Goal: Task Accomplishment & Management: Complete application form

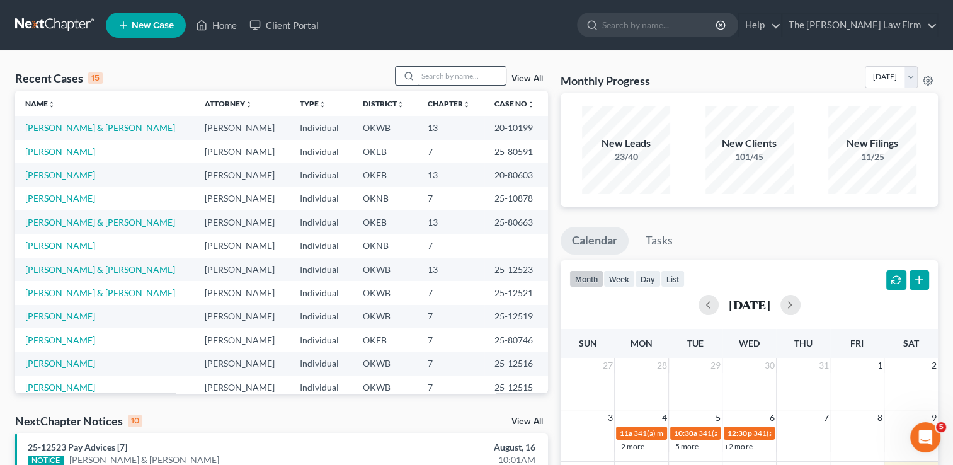
click at [447, 75] on input "search" at bounding box center [462, 76] width 88 height 18
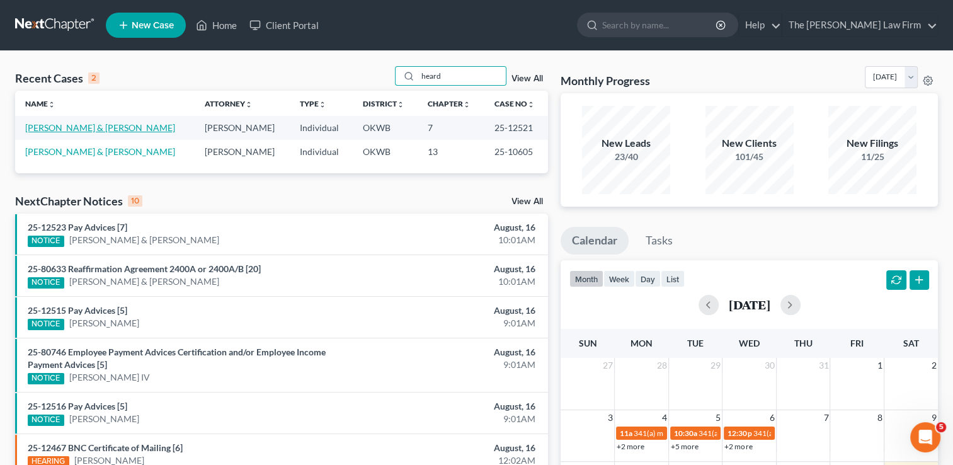
type input "heard"
click at [89, 127] on link "[PERSON_NAME] & [PERSON_NAME]" at bounding box center [100, 127] width 150 height 11
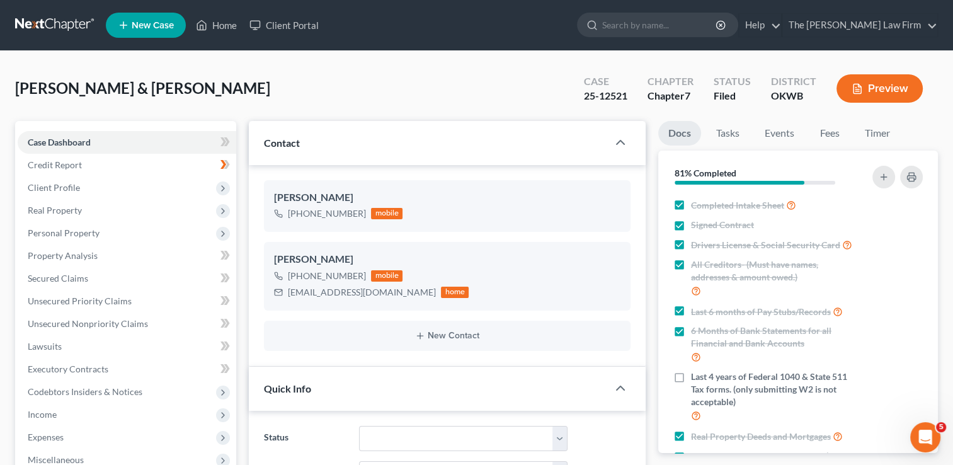
scroll to position [1305, 0]
drag, startPoint x: 624, startPoint y: 94, endPoint x: 587, endPoint y: 92, distance: 36.6
click at [587, 92] on div "Case 25-12521" at bounding box center [606, 89] width 64 height 37
copy div "25-12521"
click at [66, 19] on link at bounding box center [55, 25] width 81 height 23
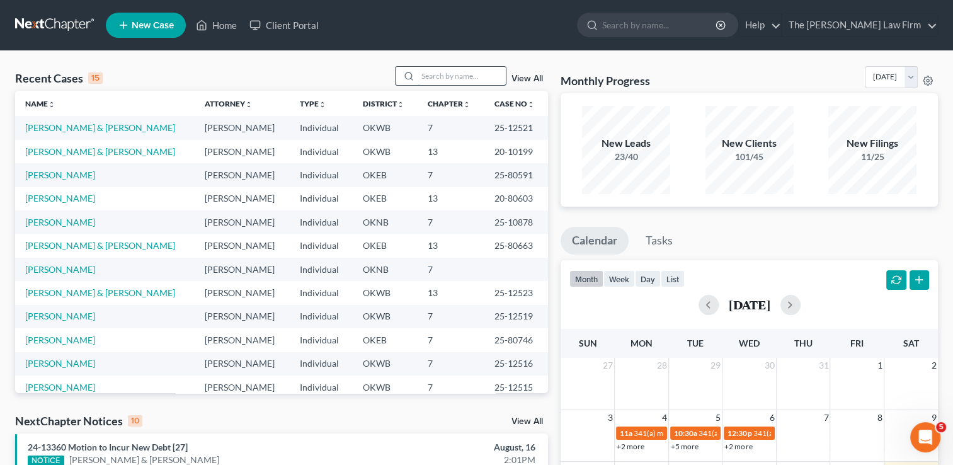
click at [461, 75] on input "search" at bounding box center [462, 76] width 88 height 18
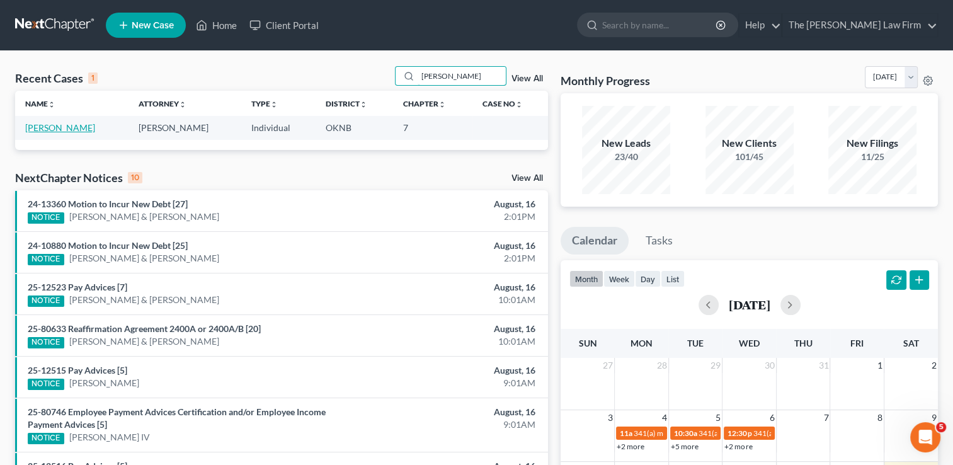
type input "whalen"
click at [58, 128] on link "[PERSON_NAME]" at bounding box center [60, 127] width 70 height 11
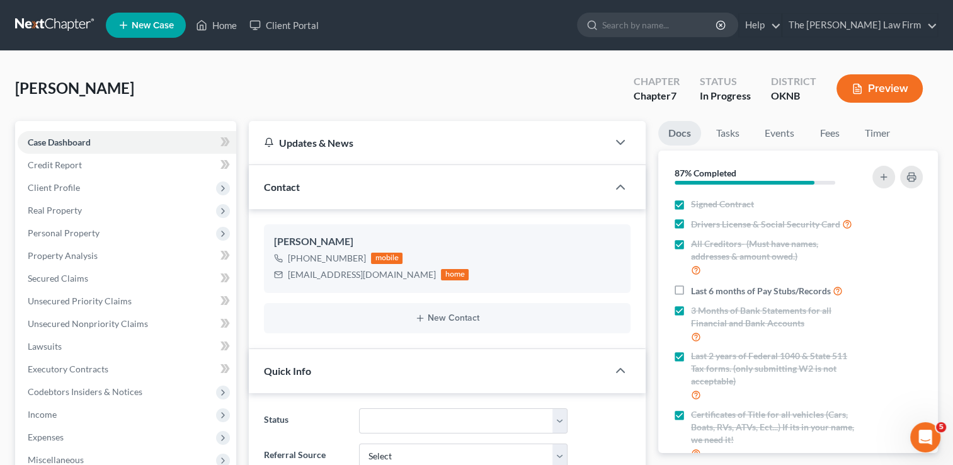
scroll to position [129, 0]
drag, startPoint x: 289, startPoint y: 276, endPoint x: 385, endPoint y: 279, distance: 96.4
click at [386, 279] on div "pattyjwhalen@gmail.com home" at bounding box center [371, 274] width 195 height 16
drag, startPoint x: 385, startPoint y: 279, endPoint x: 349, endPoint y: 273, distance: 36.4
copy div "pattyjwhalen@gmail.com"
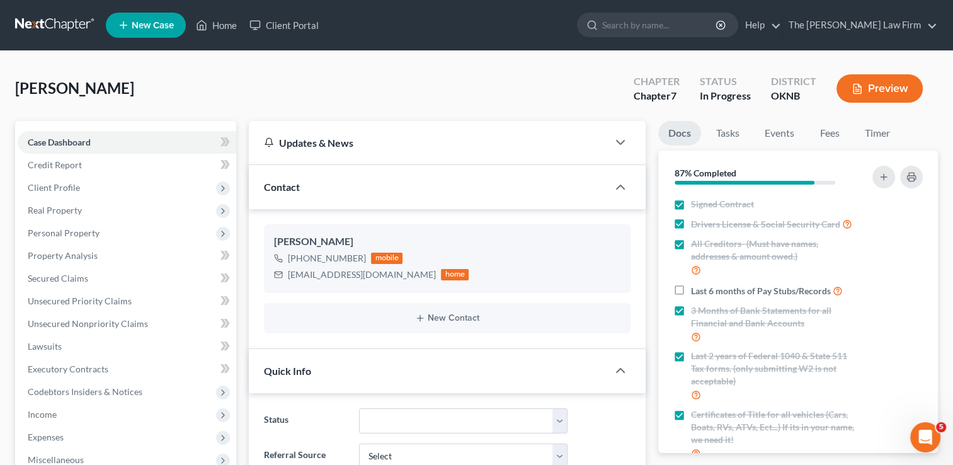
click at [343, 94] on div "Whalen, Patty Upgraded Chapter Chapter 7 Status In Progress District OKNB Previ…" at bounding box center [476, 93] width 923 height 55
click at [691, 298] on label "Last 6 months of Pay Stubs/Records" at bounding box center [767, 290] width 152 height 14
click at [696, 292] on input "Last 6 months of Pay Stubs/Records" at bounding box center [700, 287] width 8 height 8
checkbox input "true"
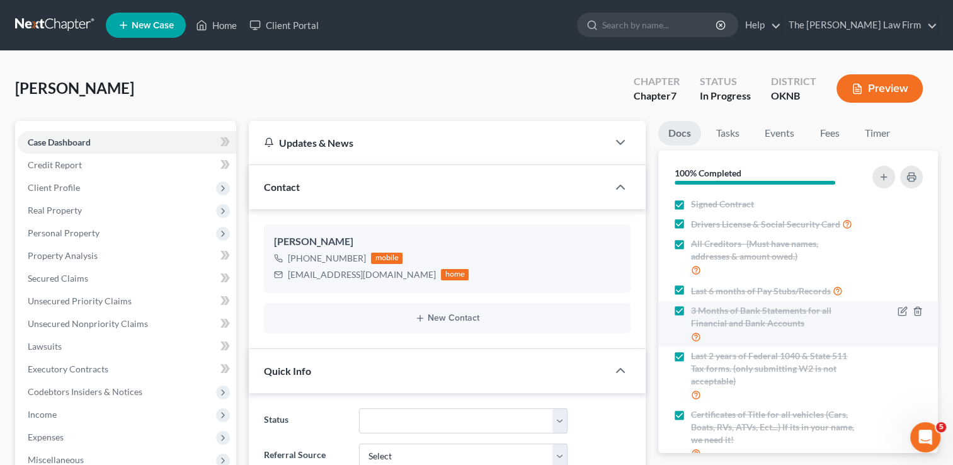
scroll to position [62, 0]
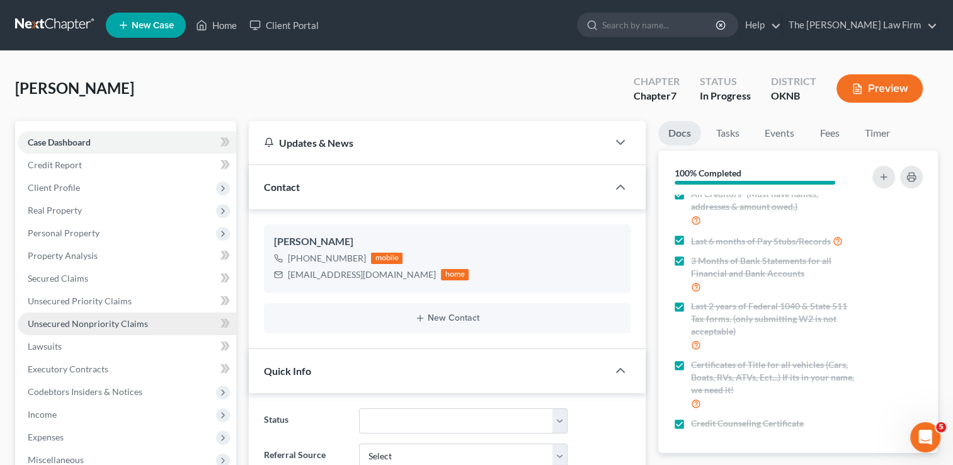
click at [98, 327] on span "Unsecured Nonpriority Claims" at bounding box center [88, 323] width 120 height 11
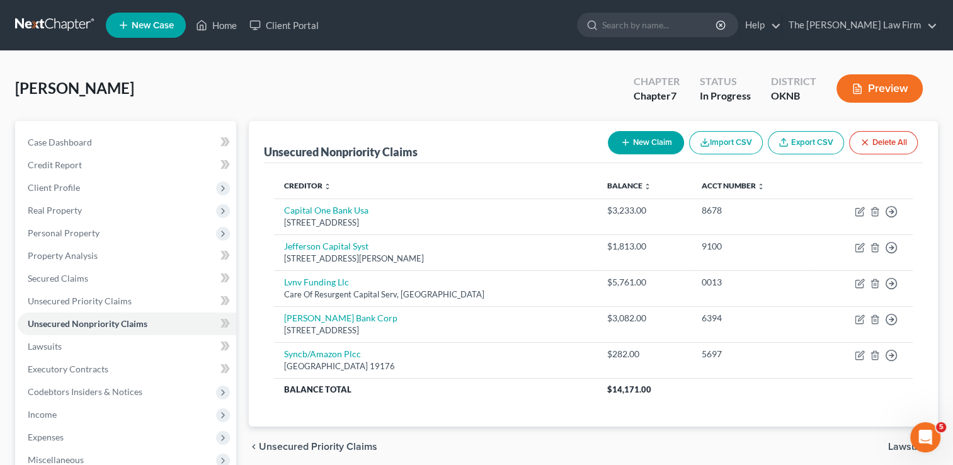
click at [633, 137] on button "New Claim" at bounding box center [646, 142] width 76 height 23
select select "0"
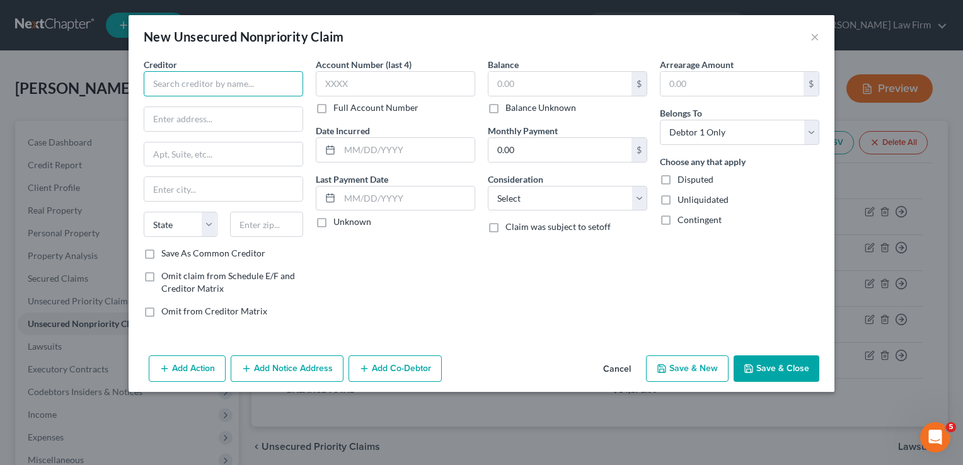
click at [204, 76] on input "text" at bounding box center [223, 83] width 159 height 25
type input "Diversified health care services"
click at [218, 120] on input "text" at bounding box center [223, 119] width 158 height 24
type input "PO Box 6511"
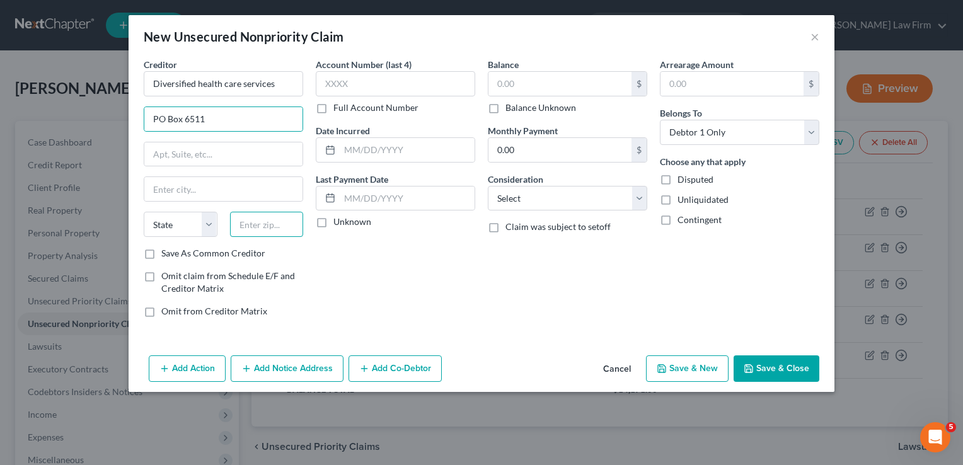
click at [270, 218] on input "text" at bounding box center [267, 224] width 74 height 25
type input "60197"
click at [386, 258] on div "Account Number (last 4) Full Account Number Date Incurred Last Payment Date Unk…" at bounding box center [395, 193] width 172 height 270
type input "Carol Stream"
select select "14"
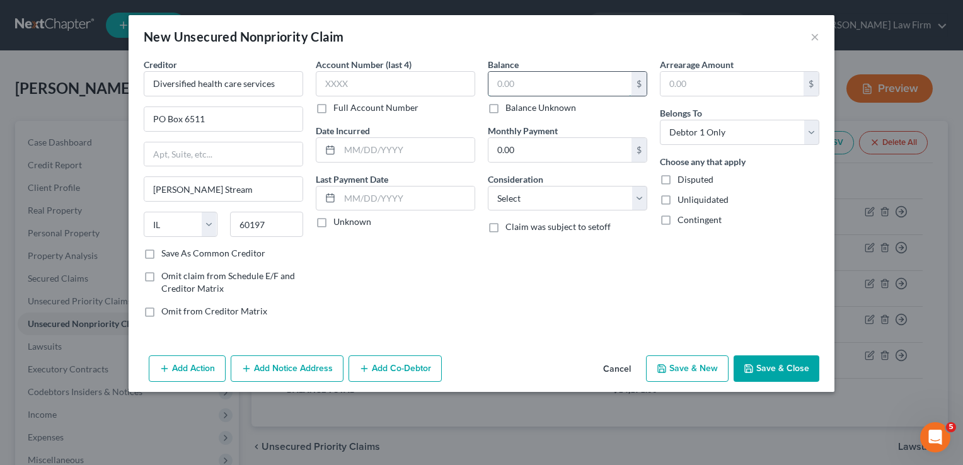
click at [524, 81] on input "text" at bounding box center [559, 84] width 143 height 24
type input "20.38"
click at [789, 364] on button "Save & Close" at bounding box center [776, 368] width 86 height 26
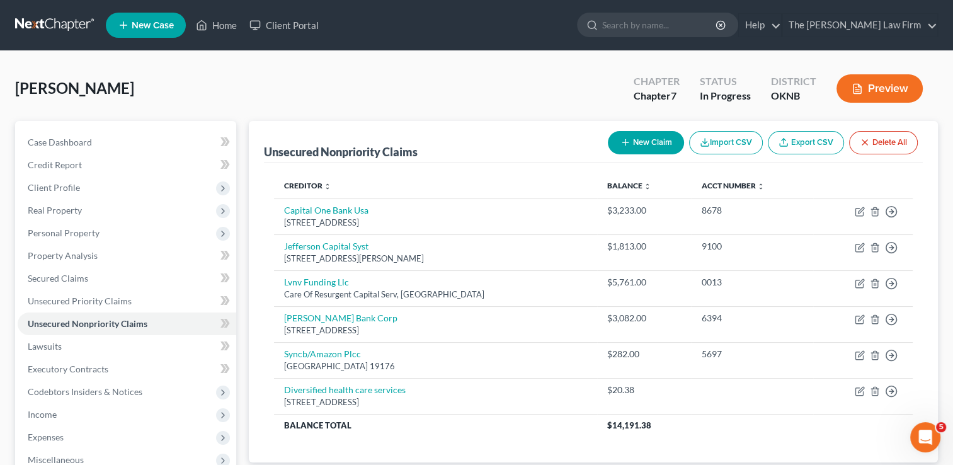
click at [40, 23] on link at bounding box center [55, 25] width 81 height 23
